Goal: Information Seeking & Learning: Learn about a topic

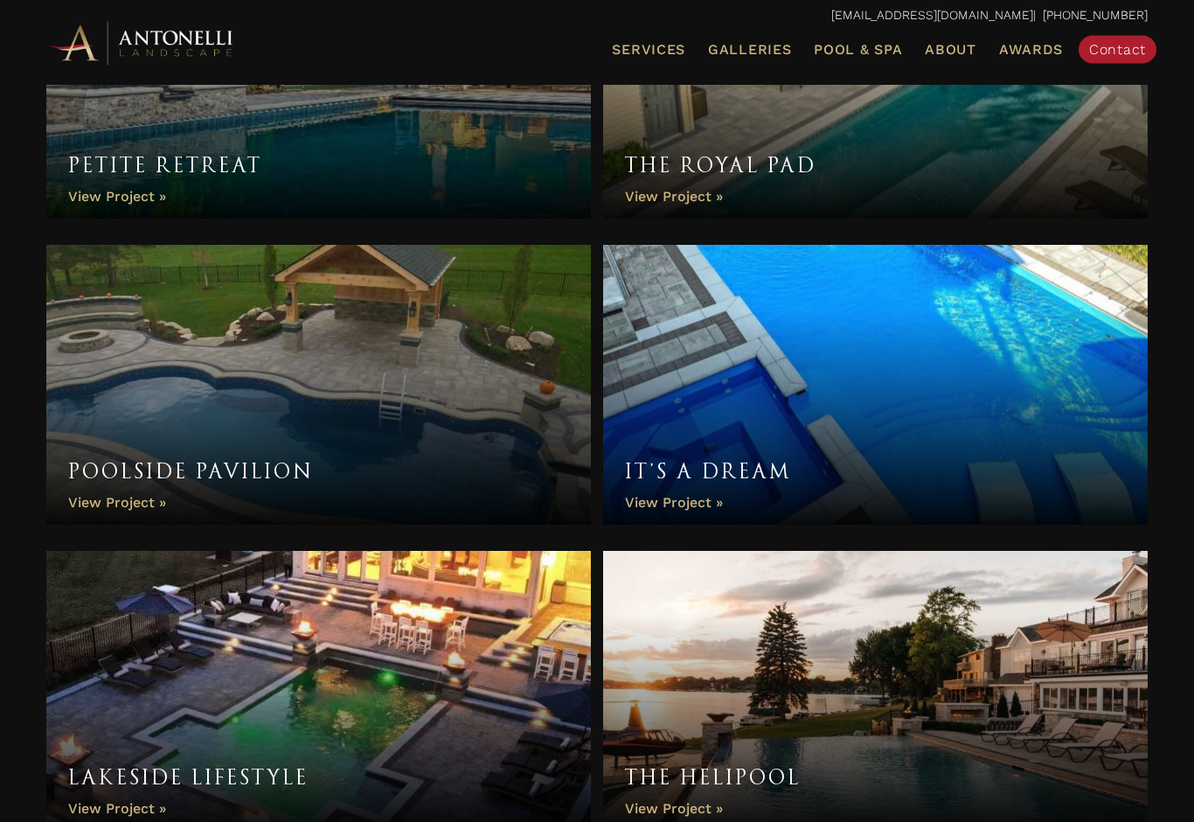
scroll to position [3845, 0]
click at [665, 496] on link "It’s a Dream" at bounding box center [875, 384] width 544 height 280
click at [741, 465] on link "It’s a Dream" at bounding box center [875, 384] width 544 height 280
click at [704, 508] on link "It’s a Dream" at bounding box center [875, 384] width 544 height 280
click at [128, 493] on link "Poolside Pavilion" at bounding box center [318, 384] width 544 height 280
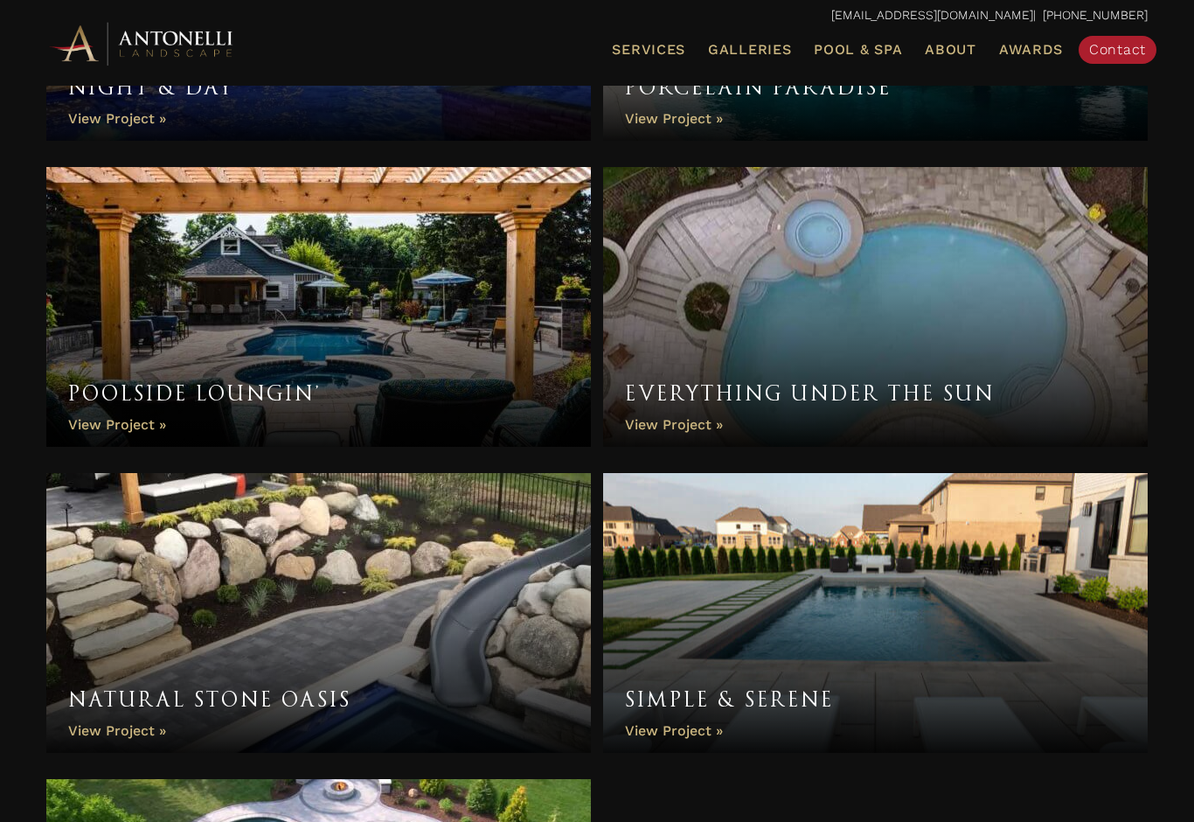
scroll to position [6368, 0]
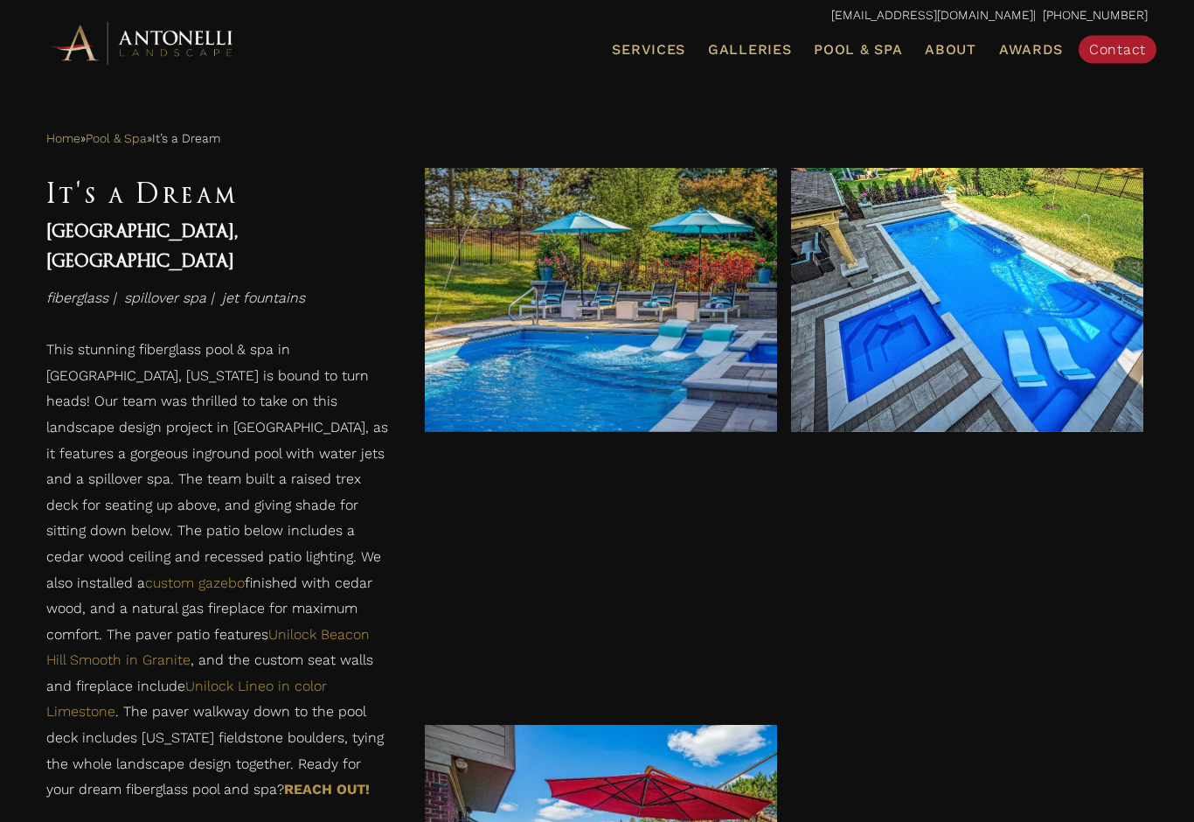
scroll to position [652, 0]
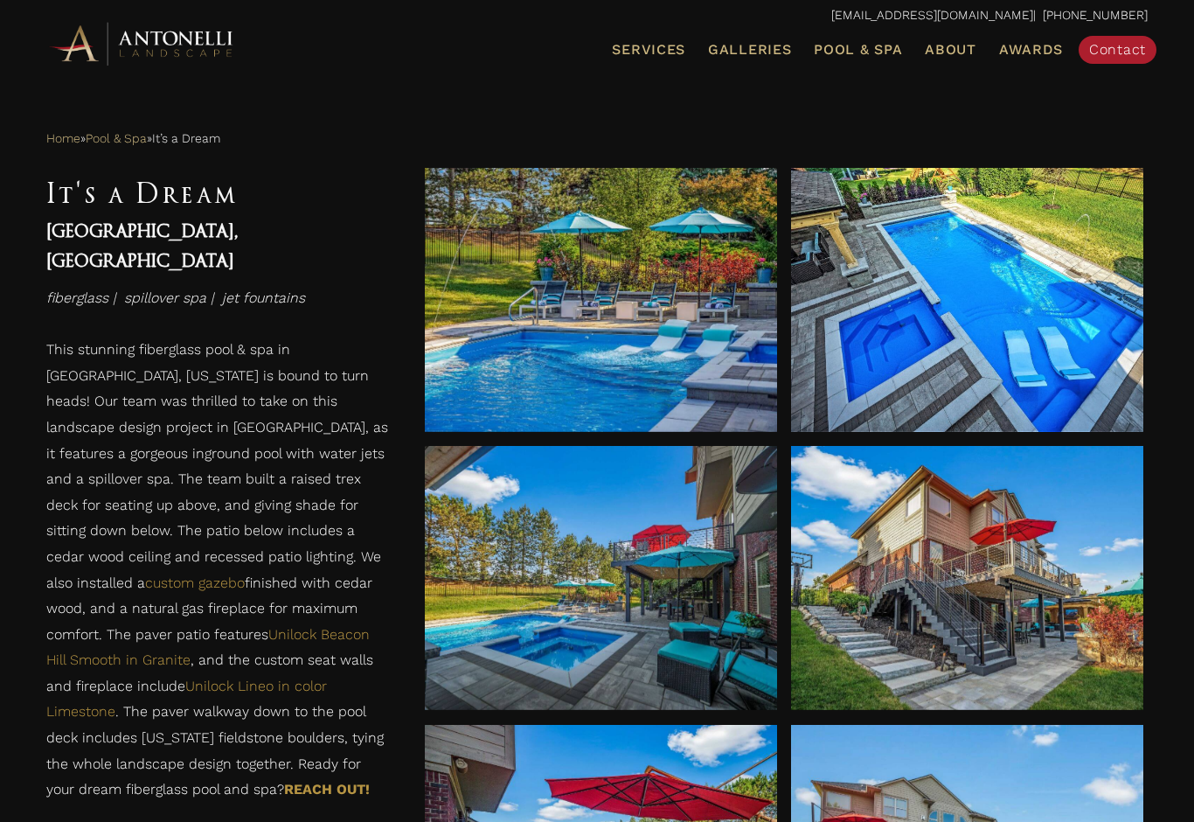
click at [1043, 369] on div at bounding box center [967, 300] width 352 height 264
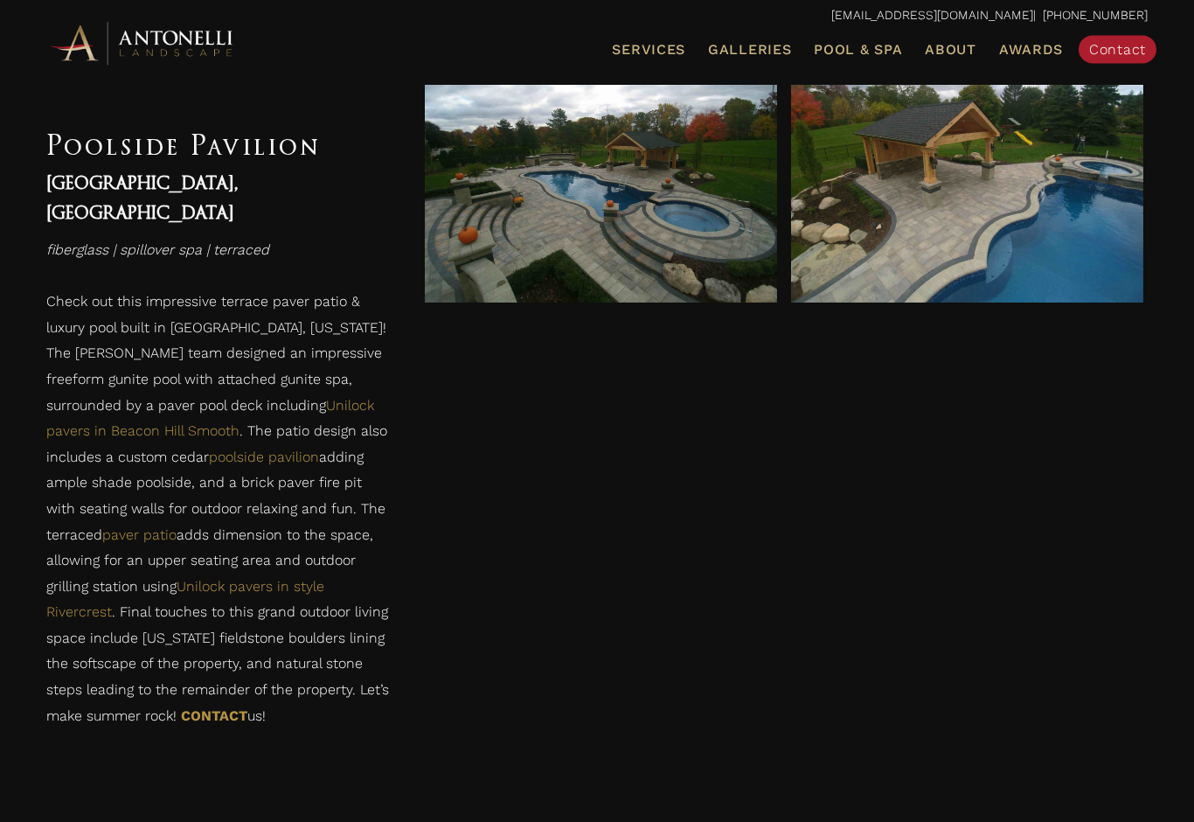
scroll to position [782, 0]
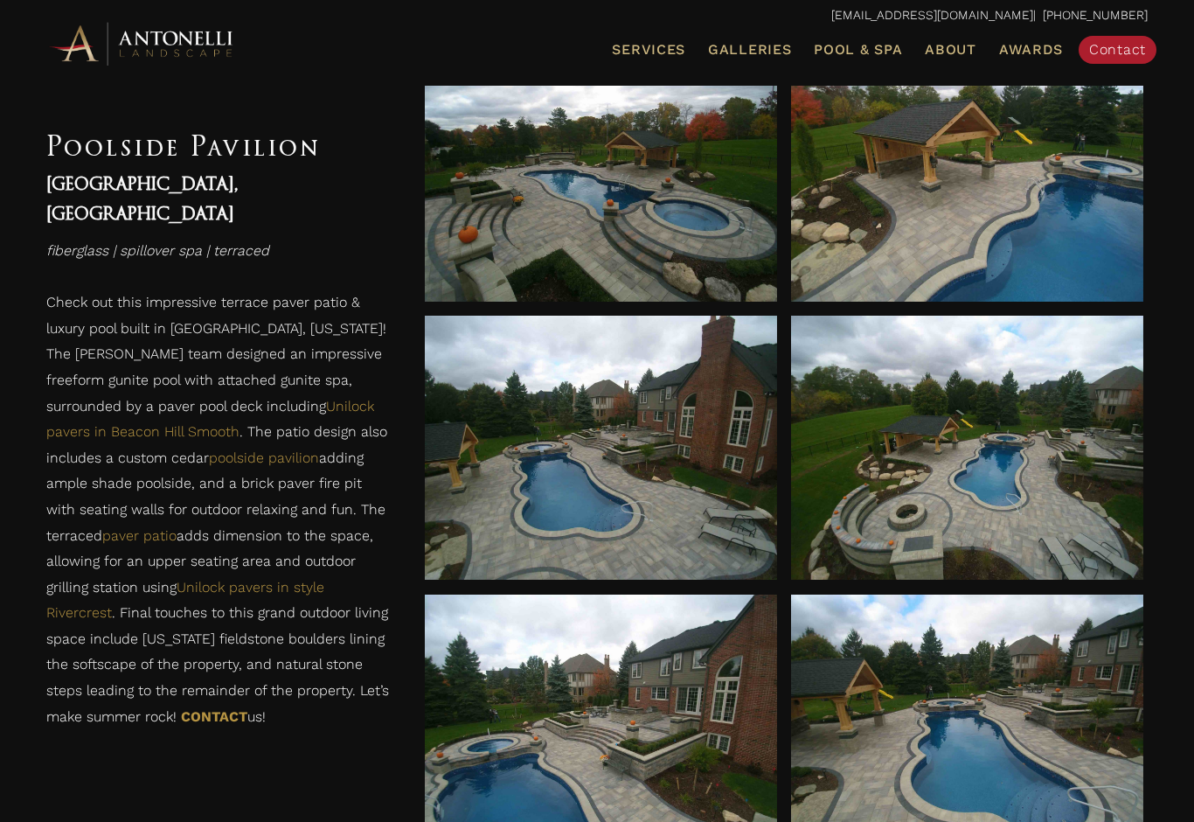
click at [499, 536] on div at bounding box center [601, 447] width 352 height 264
